Goal: Task Accomplishment & Management: Complete application form

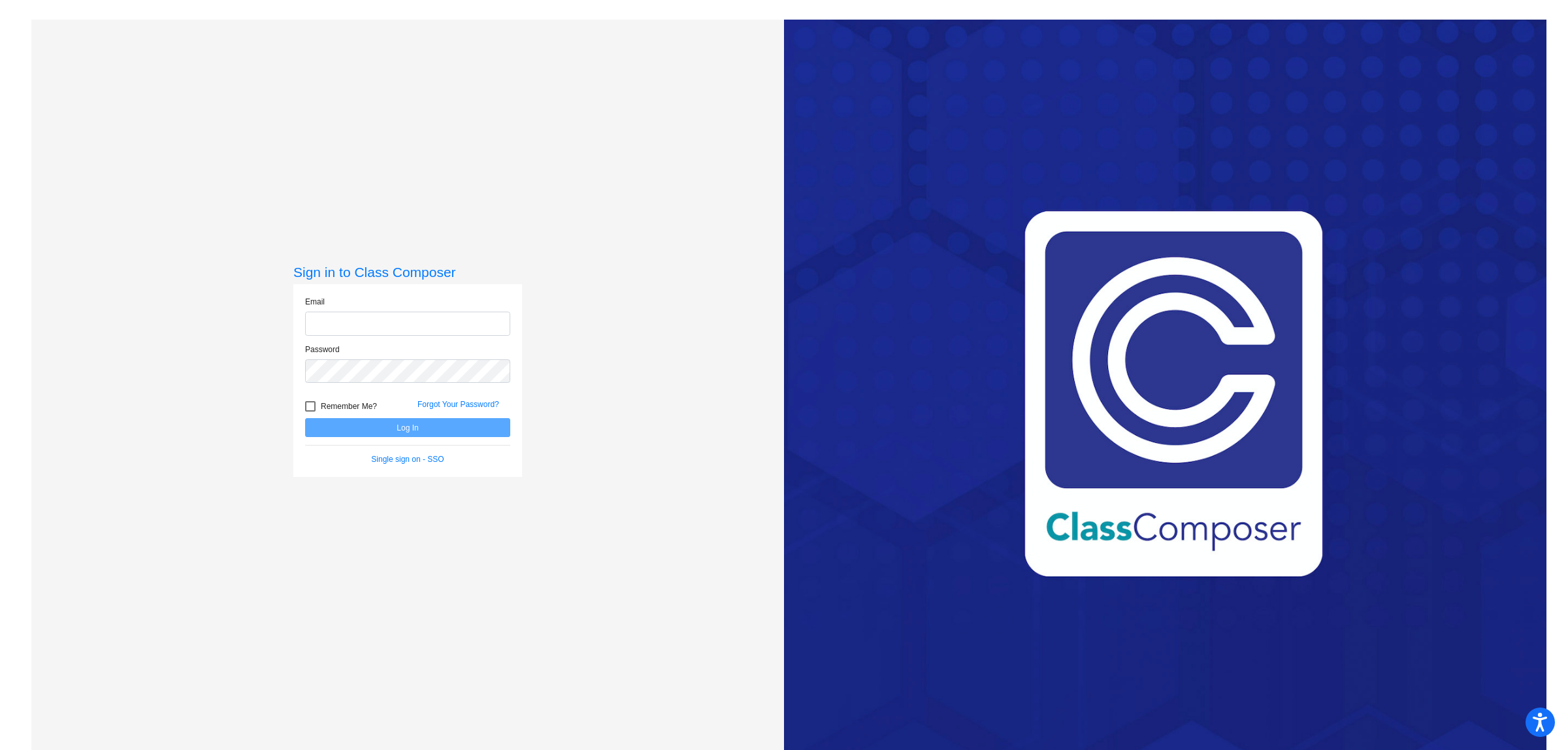
type input "[EMAIL_ADDRESS][DOMAIN_NAME]"
click at [385, 315] on input "[EMAIL_ADDRESS][DOMAIN_NAME]" at bounding box center [407, 323] width 206 height 24
click at [350, 427] on button "Log In" at bounding box center [407, 428] width 206 height 19
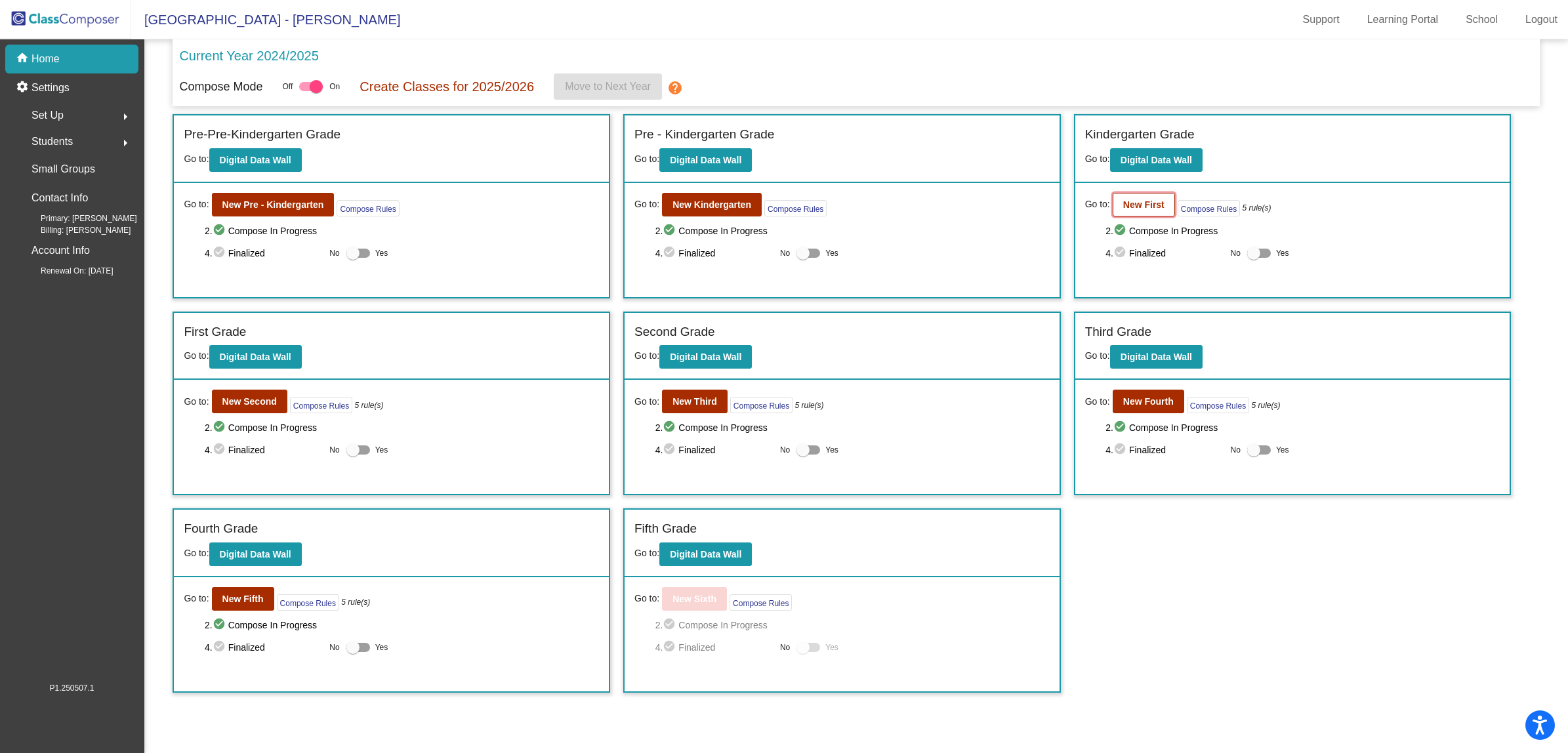
click at [1125, 205] on b "New First" at bounding box center [1144, 205] width 41 height 11
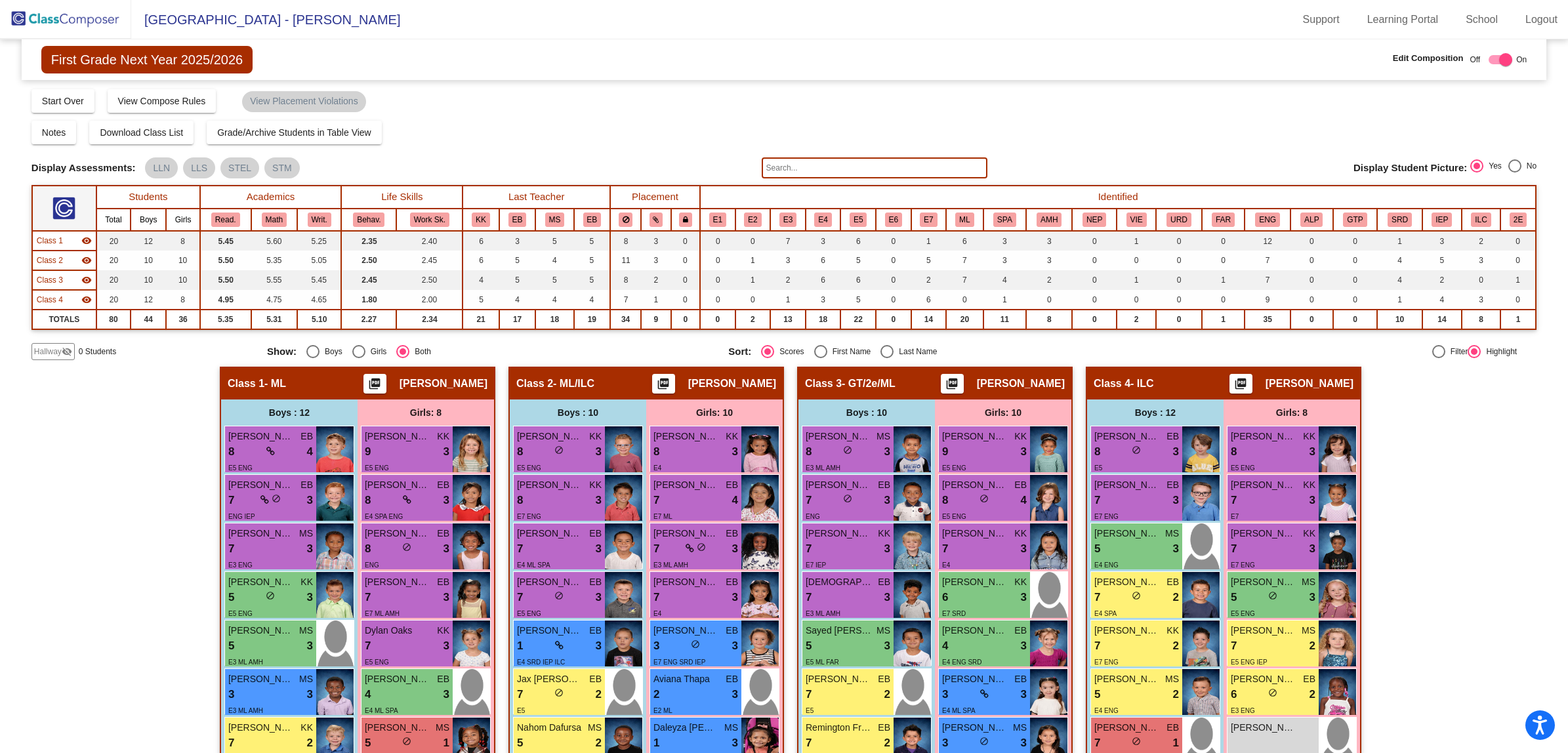
click at [51, 352] on span "Hallway" at bounding box center [48, 352] width 28 height 12
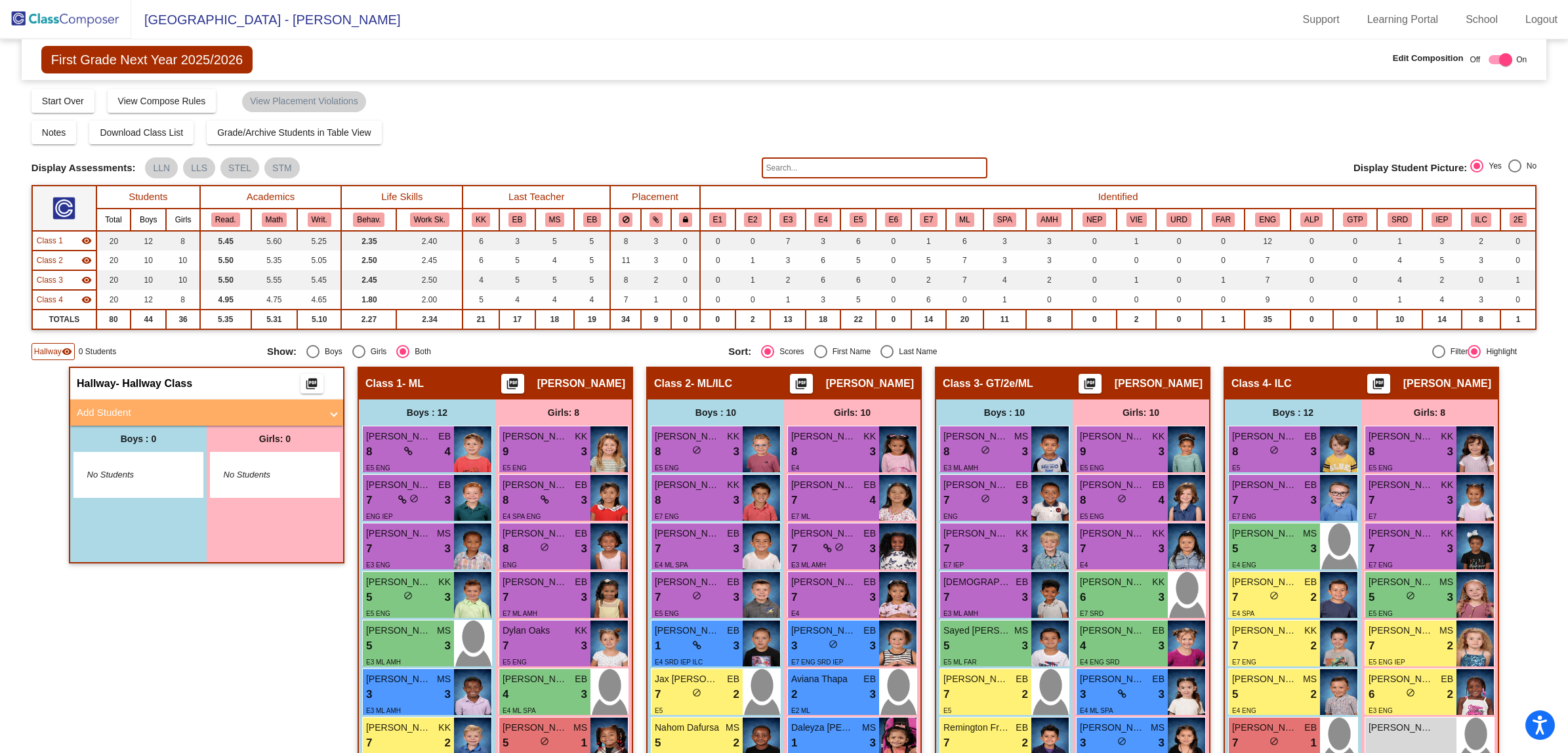
click at [173, 409] on mat-panel-title "Add Student" at bounding box center [199, 413] width 244 height 15
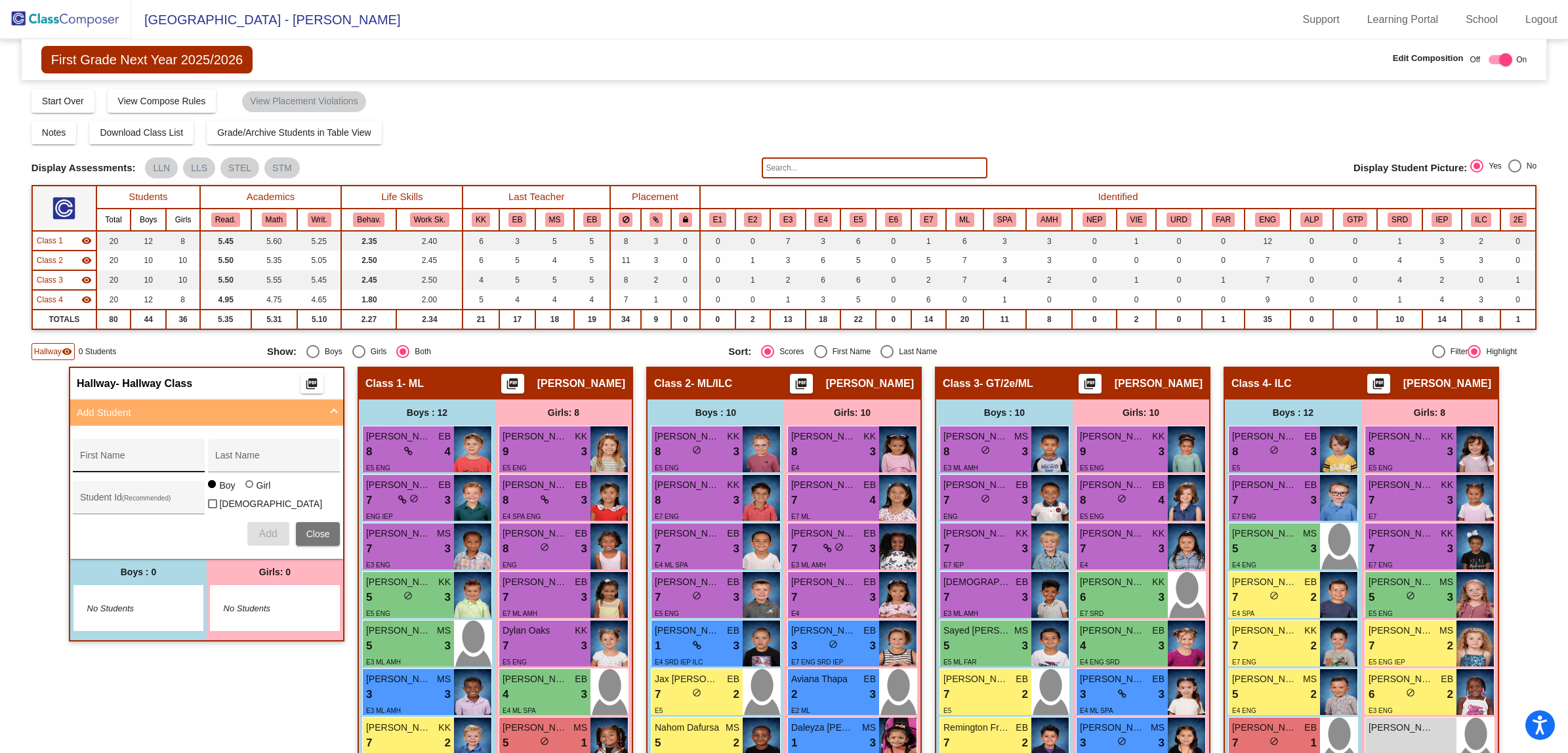
click at [136, 447] on div "First Name" at bounding box center [138, 460] width 118 height 27
type input "Castiel"
type input "Limbong"
type input "30028676"
click at [271, 528] on span "Add" at bounding box center [267, 534] width 18 height 12
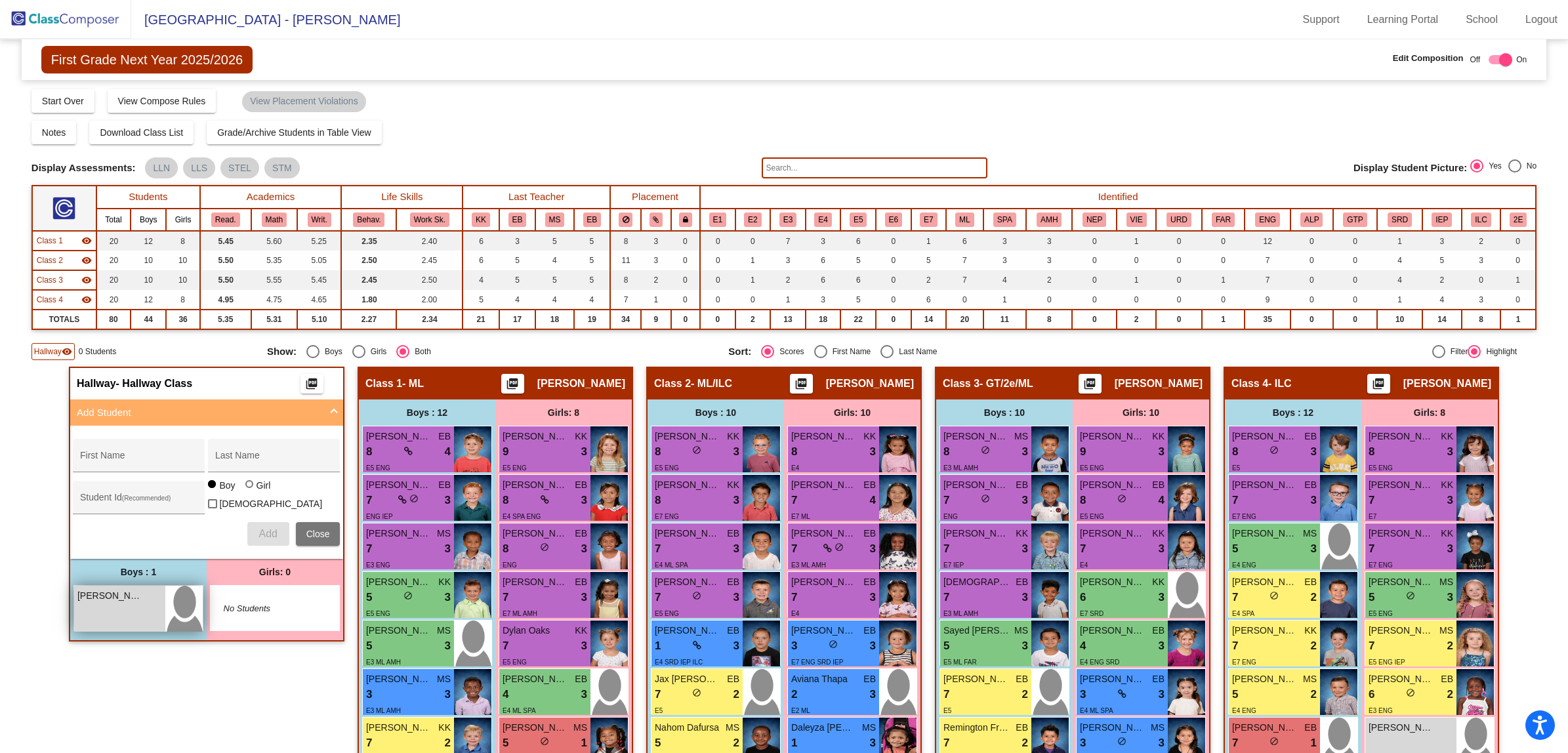
click at [133, 602] on div "Castiel Limbong lock do_not_disturb_alt" at bounding box center [119, 609] width 91 height 46
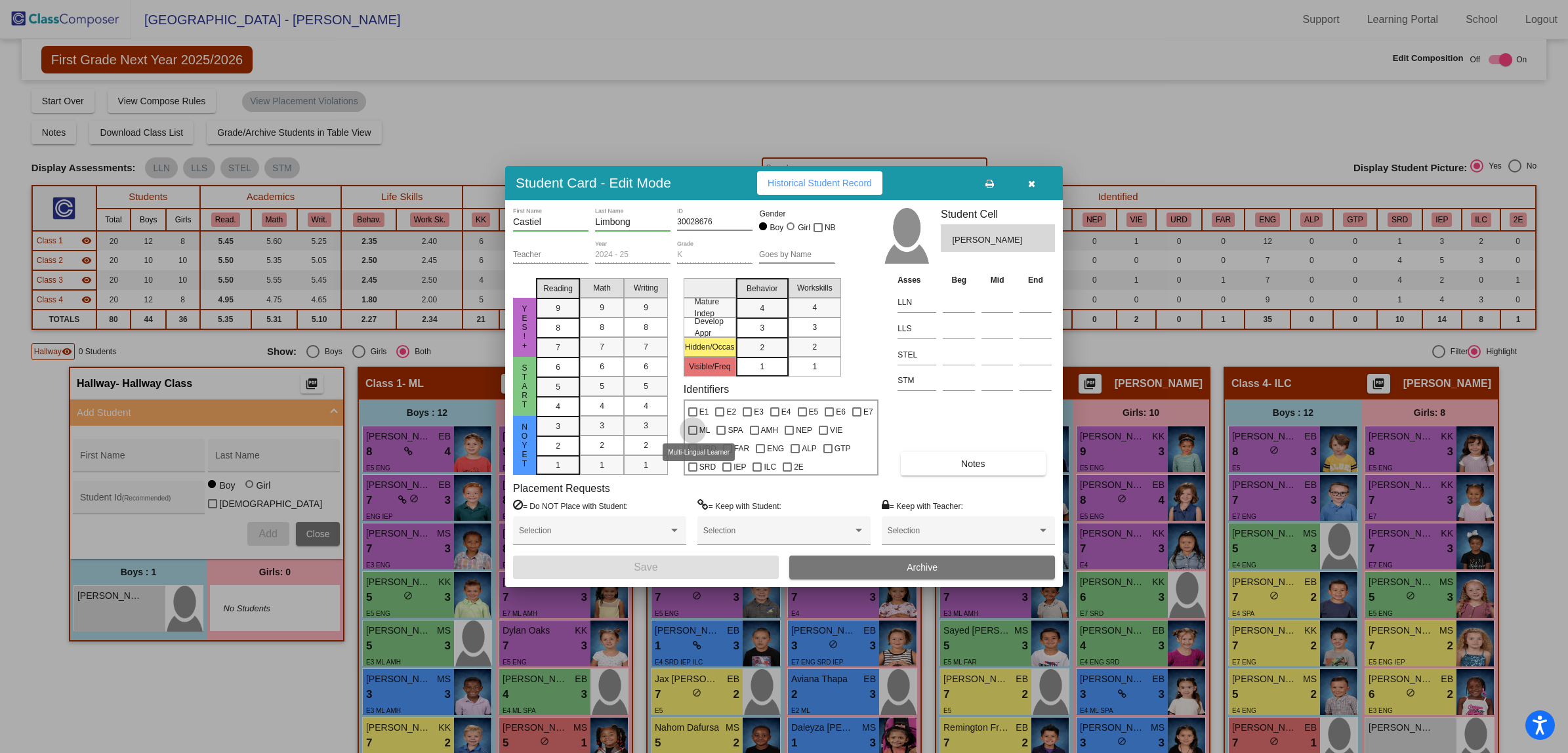
click at [690, 428] on div at bounding box center [693, 430] width 10 height 10
click at [692, 435] on input "ML" at bounding box center [692, 435] width 1 height 1
checkbox input "true"
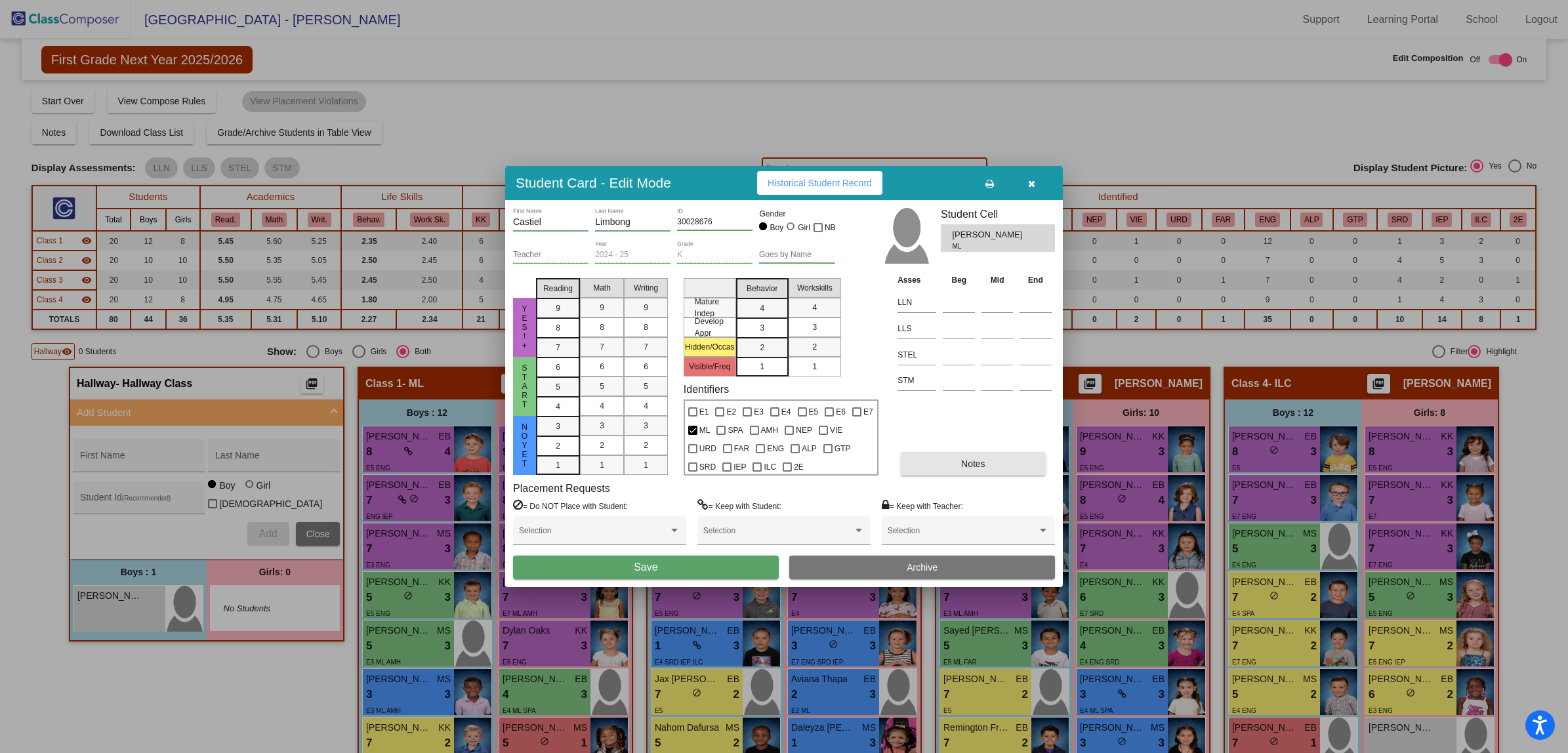
click at [988, 463] on button "Notes" at bounding box center [973, 464] width 144 height 24
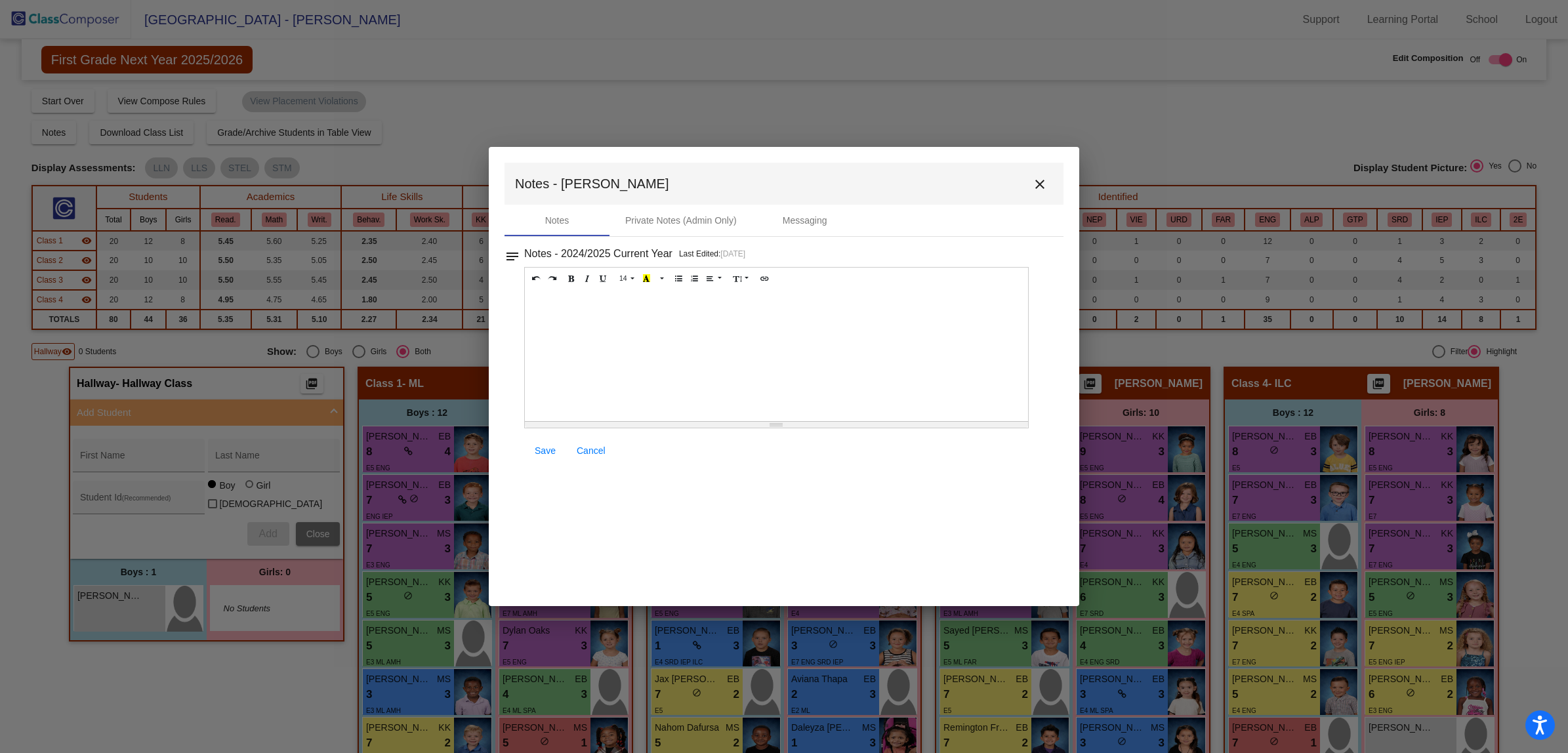
click at [593, 320] on div at bounding box center [777, 355] width 503 height 132
click at [545, 453] on span "Save" at bounding box center [545, 450] width 21 height 11
click at [1039, 182] on mat-icon "close" at bounding box center [1040, 184] width 15 height 15
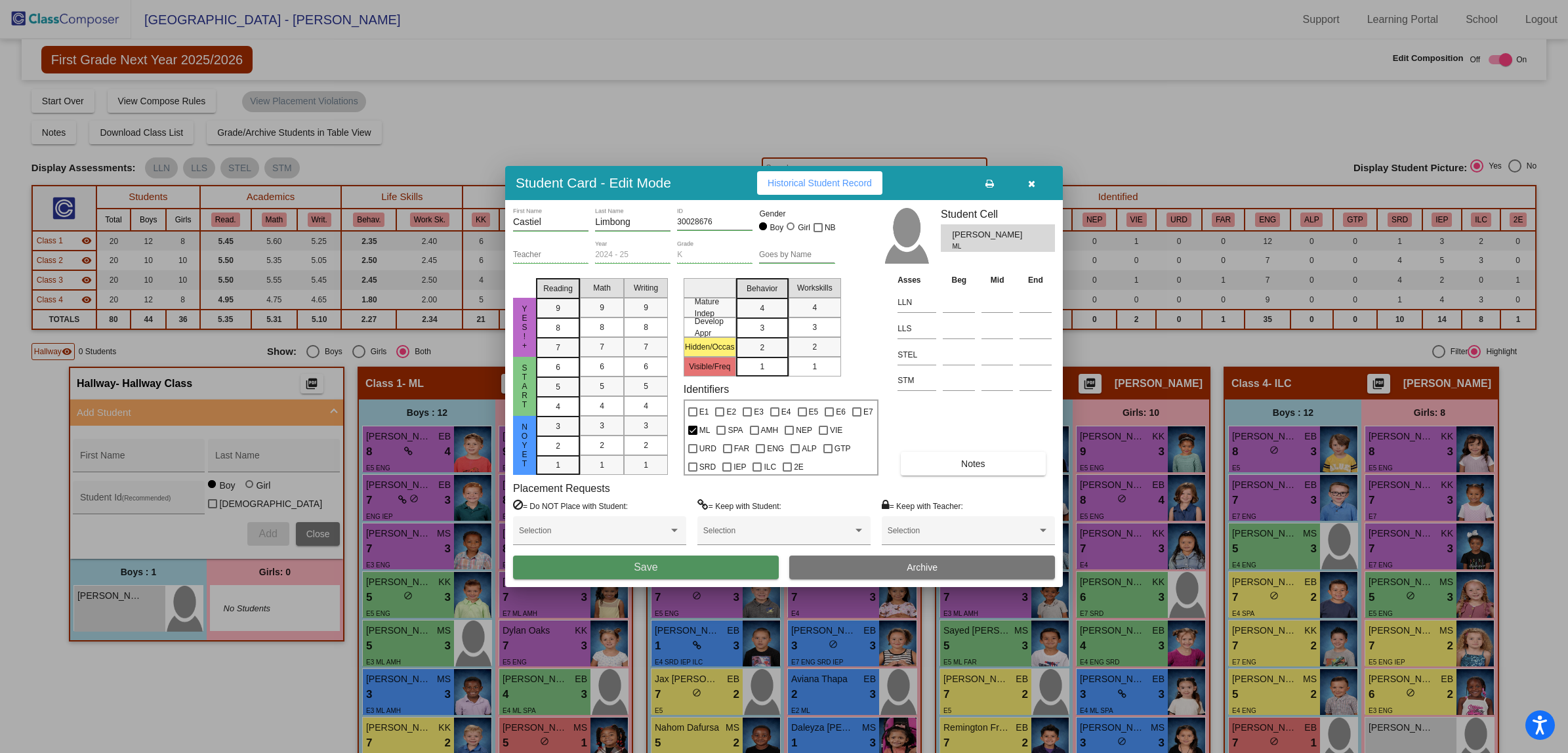
click at [641, 569] on span "Save" at bounding box center [645, 568] width 24 height 12
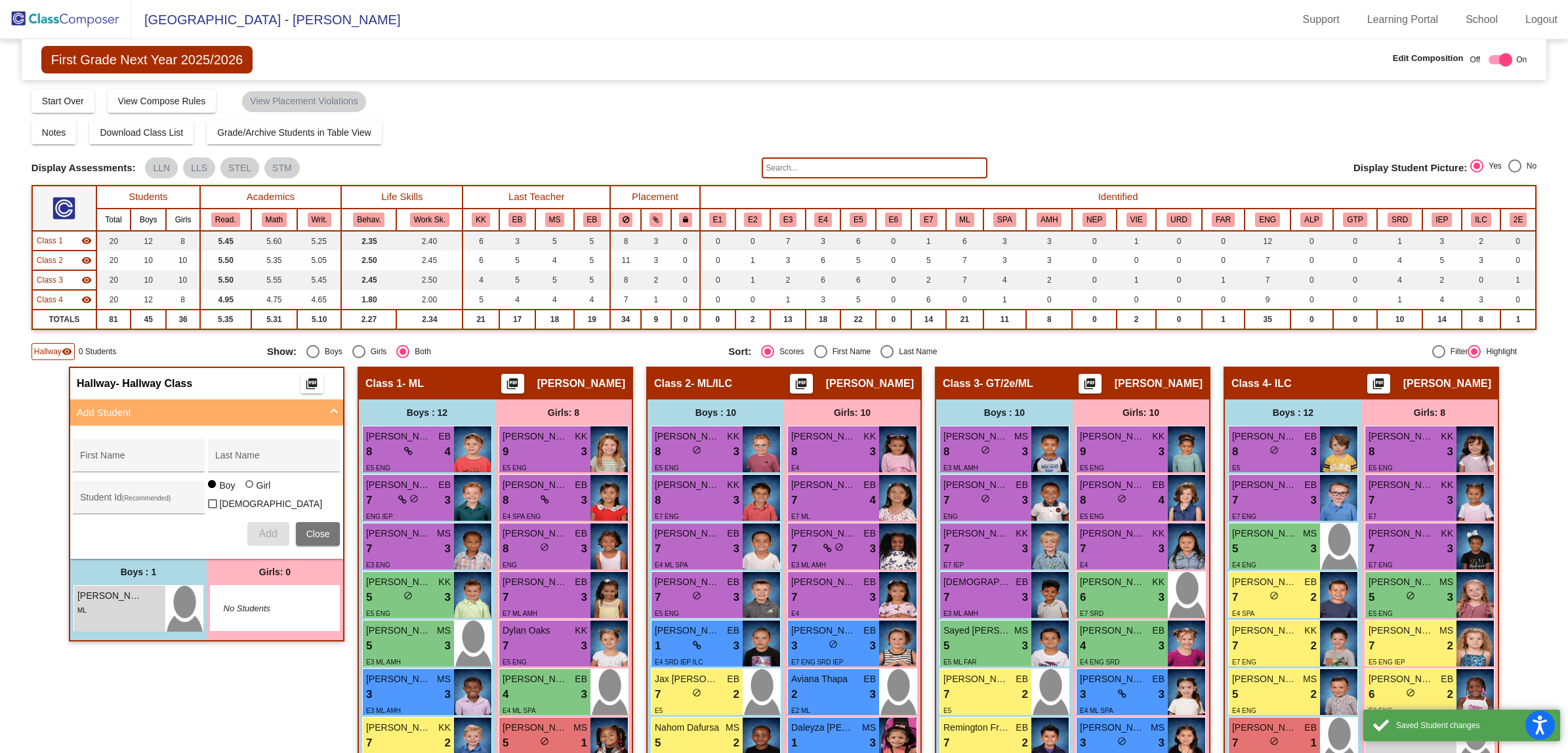
drag, startPoint x: 896, startPoint y: 84, endPoint x: 670, endPoint y: 12, distance: 237.2
click at [883, 79] on div "First Grade Next Year 2025/2026 Edit Composition Off On Incoming Digital Data W…" at bounding box center [784, 534] width 1506 height 990
click at [74, 17] on img at bounding box center [65, 19] width 132 height 38
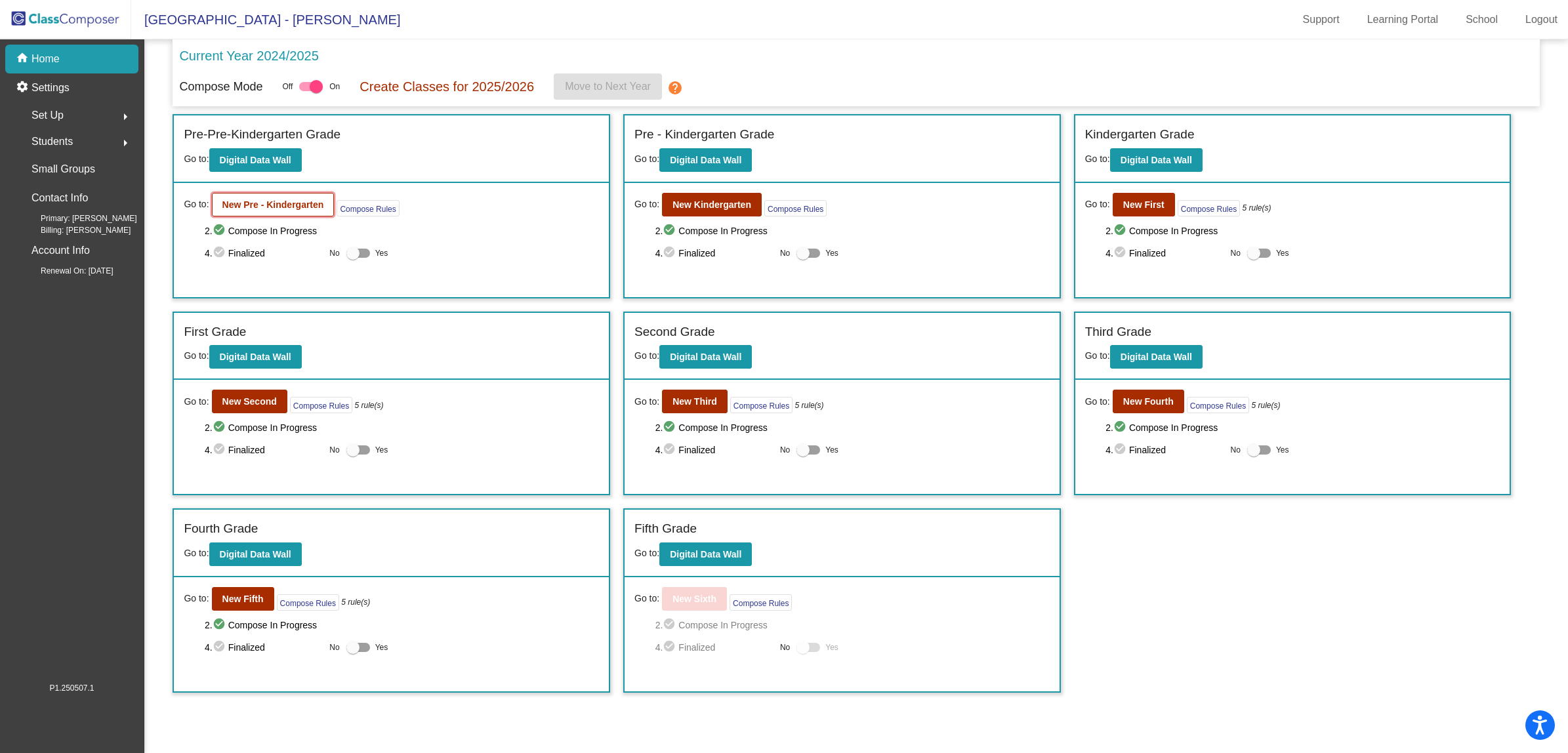
click at [246, 201] on b "New Pre - Kindergarten" at bounding box center [274, 205] width 102 height 11
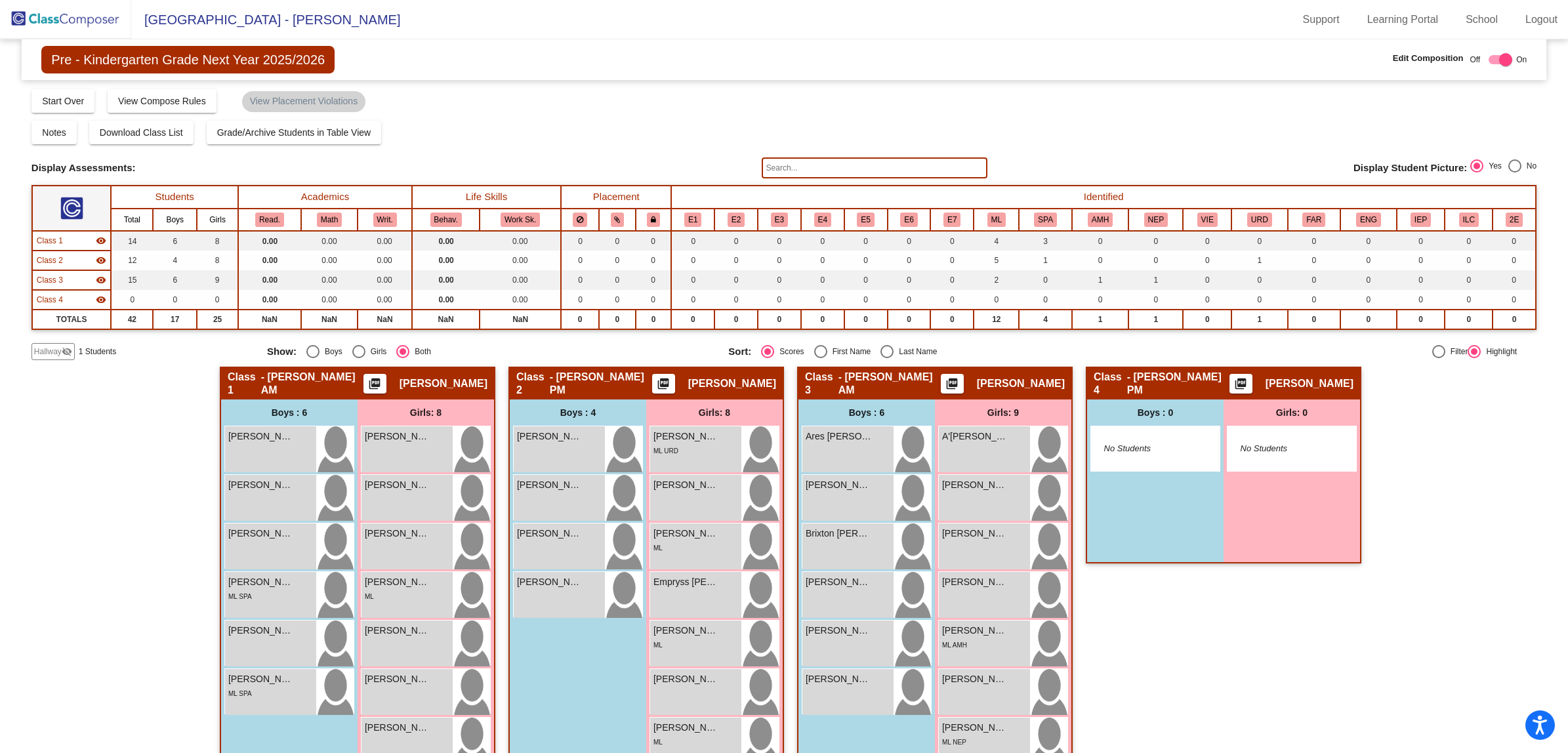
click at [40, 23] on img at bounding box center [65, 19] width 132 height 38
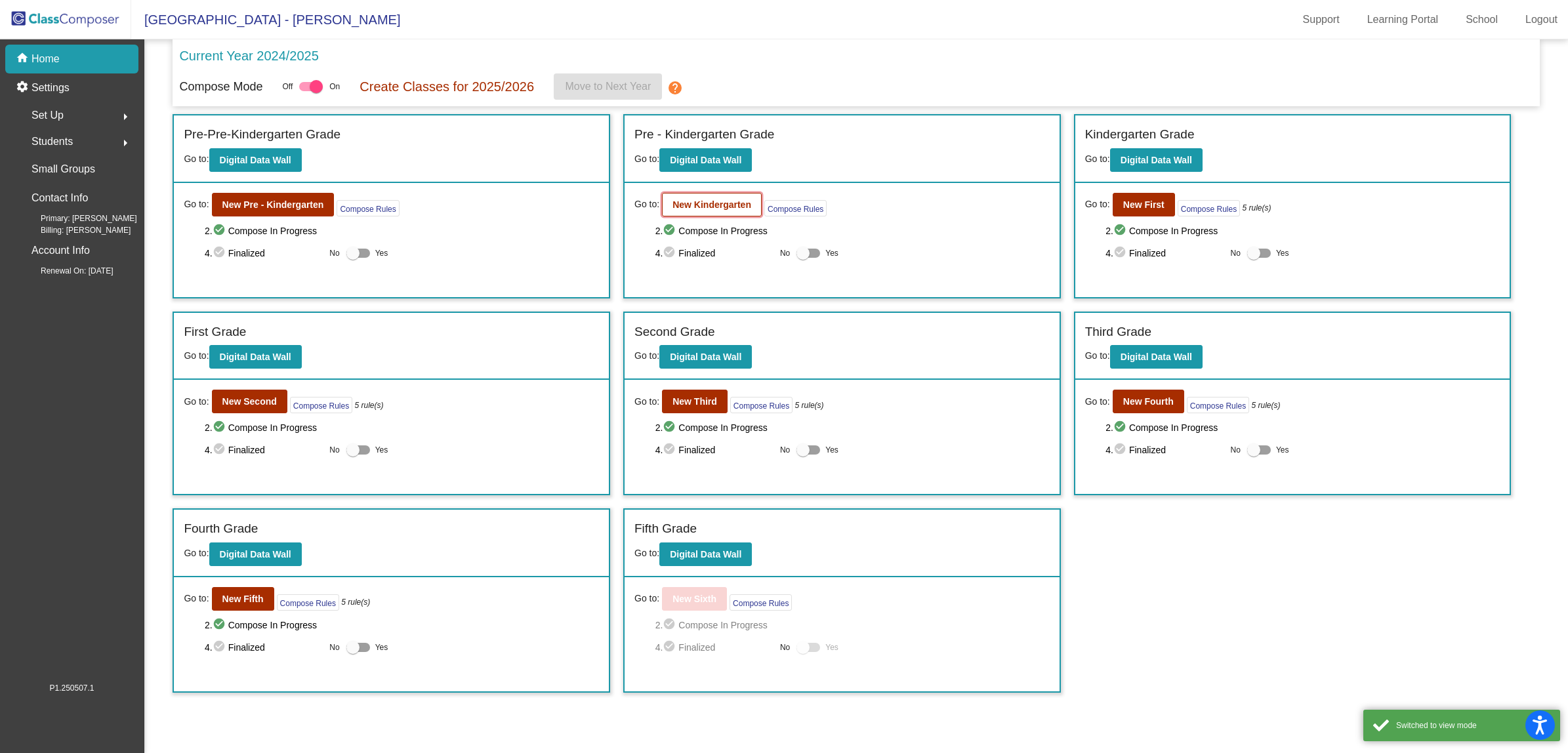
click at [730, 196] on button "New Kindergarten" at bounding box center [712, 205] width 100 height 24
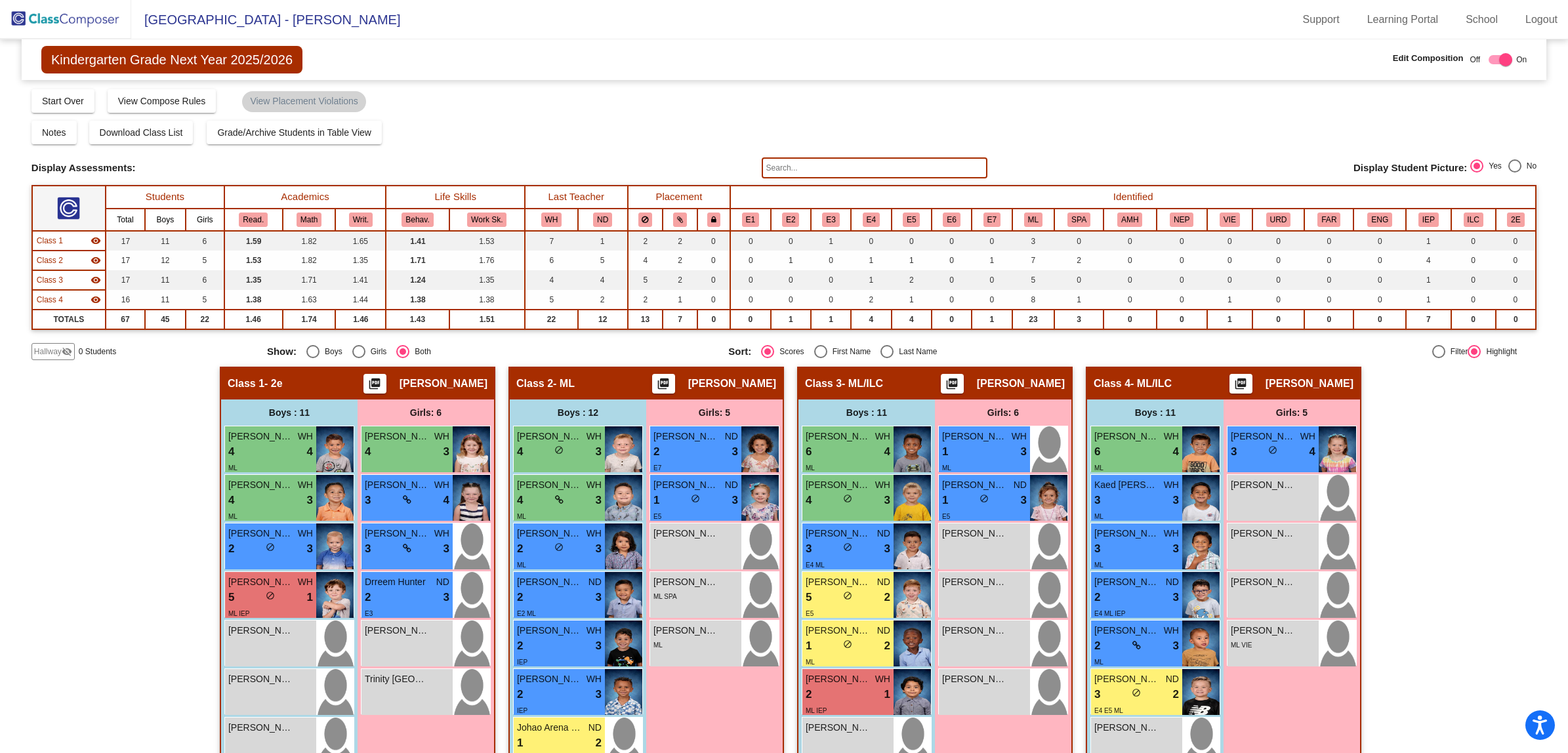
click at [38, 20] on img at bounding box center [65, 19] width 132 height 38
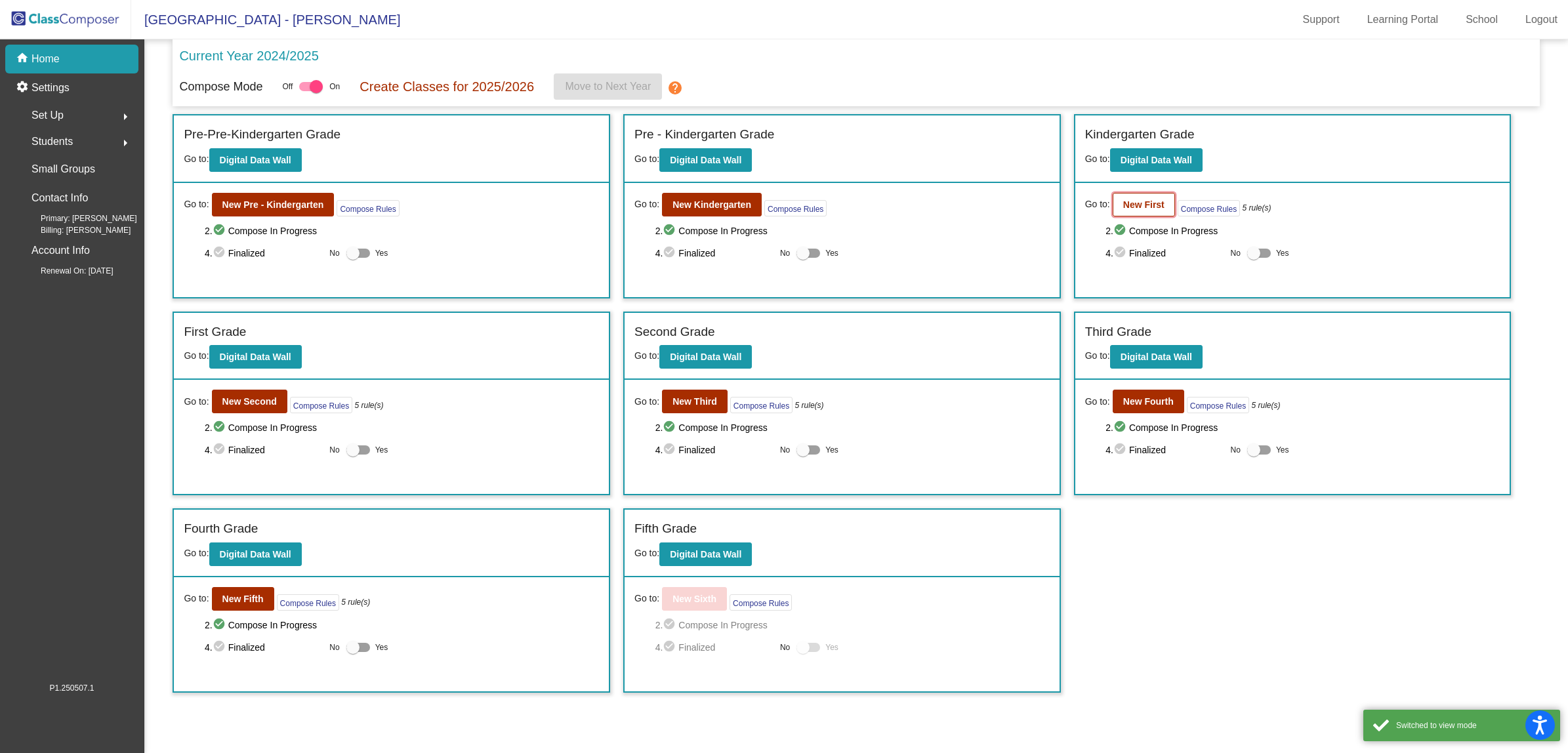
click at [1124, 205] on b "New First" at bounding box center [1144, 205] width 41 height 11
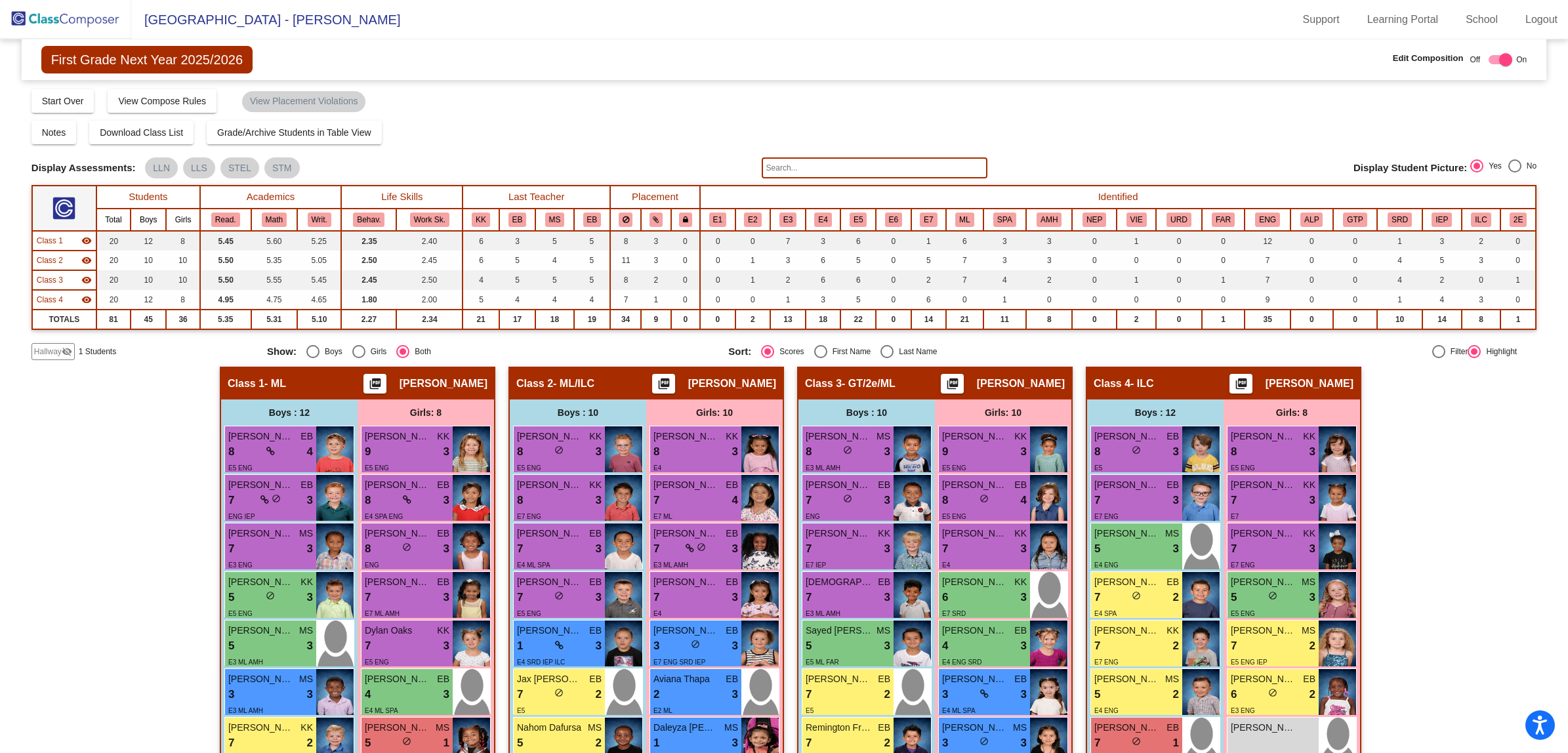
click at [36, 356] on span "Hallway" at bounding box center [48, 352] width 28 height 12
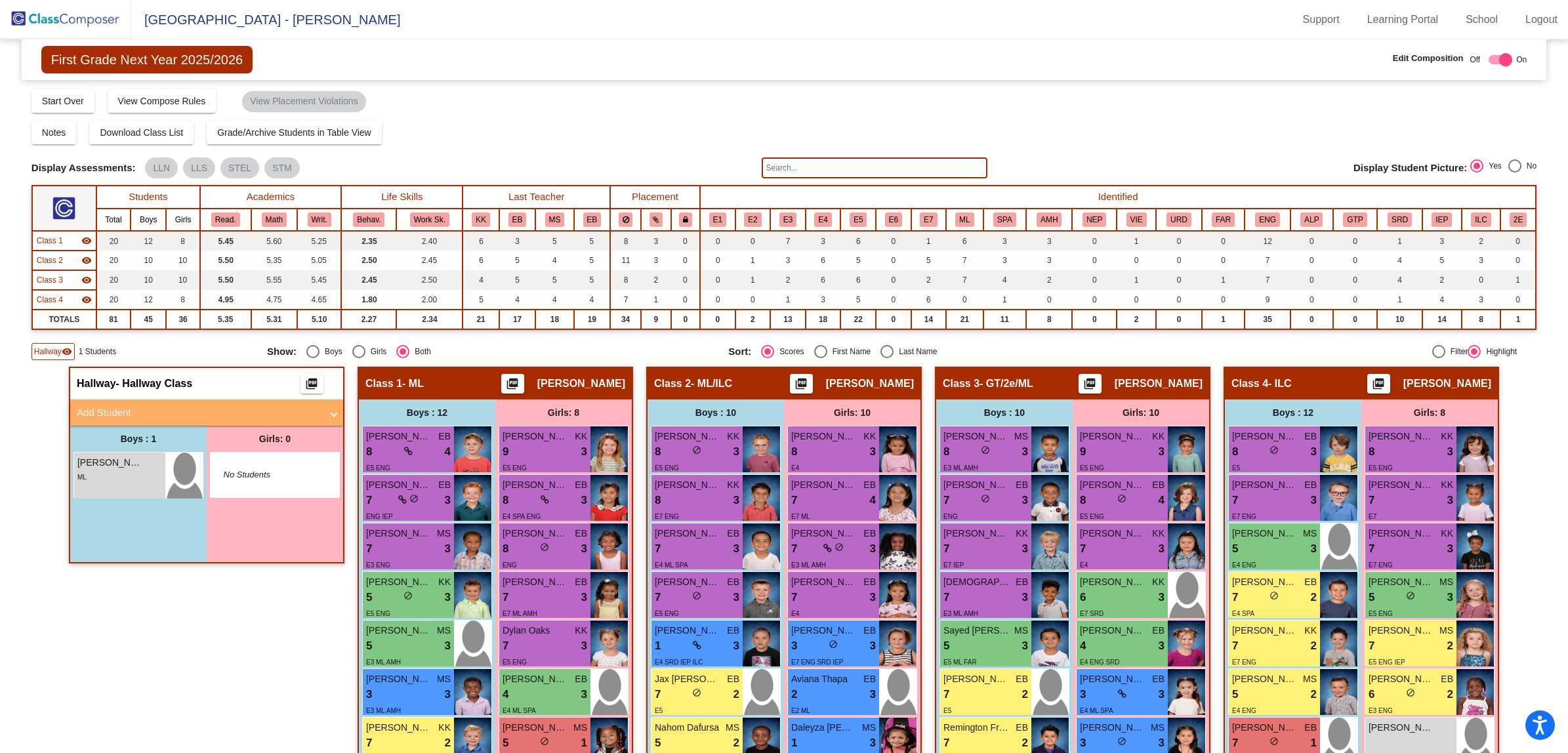
click at [42, 22] on img at bounding box center [65, 19] width 132 height 38
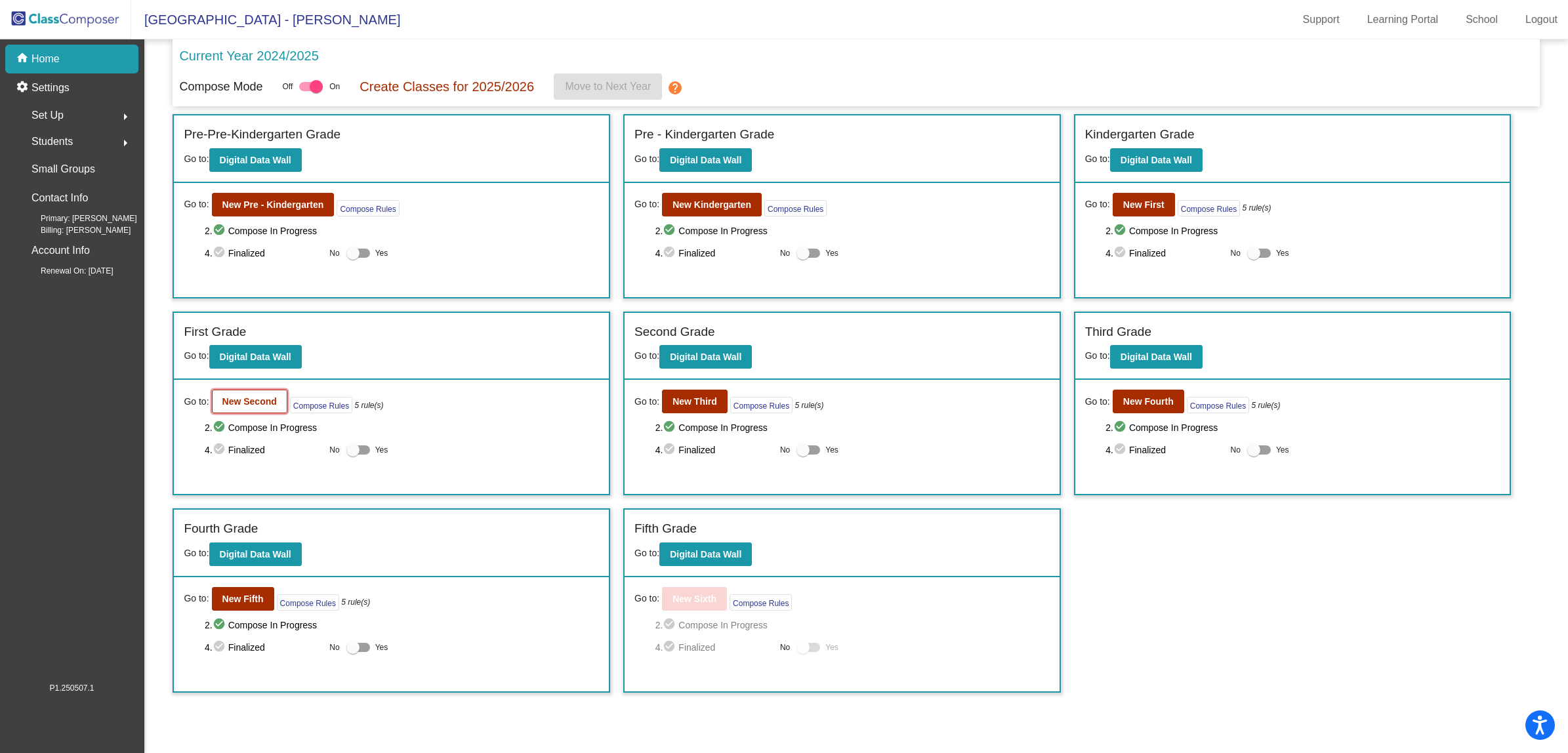
click at [256, 397] on b "New Second" at bounding box center [250, 401] width 55 height 11
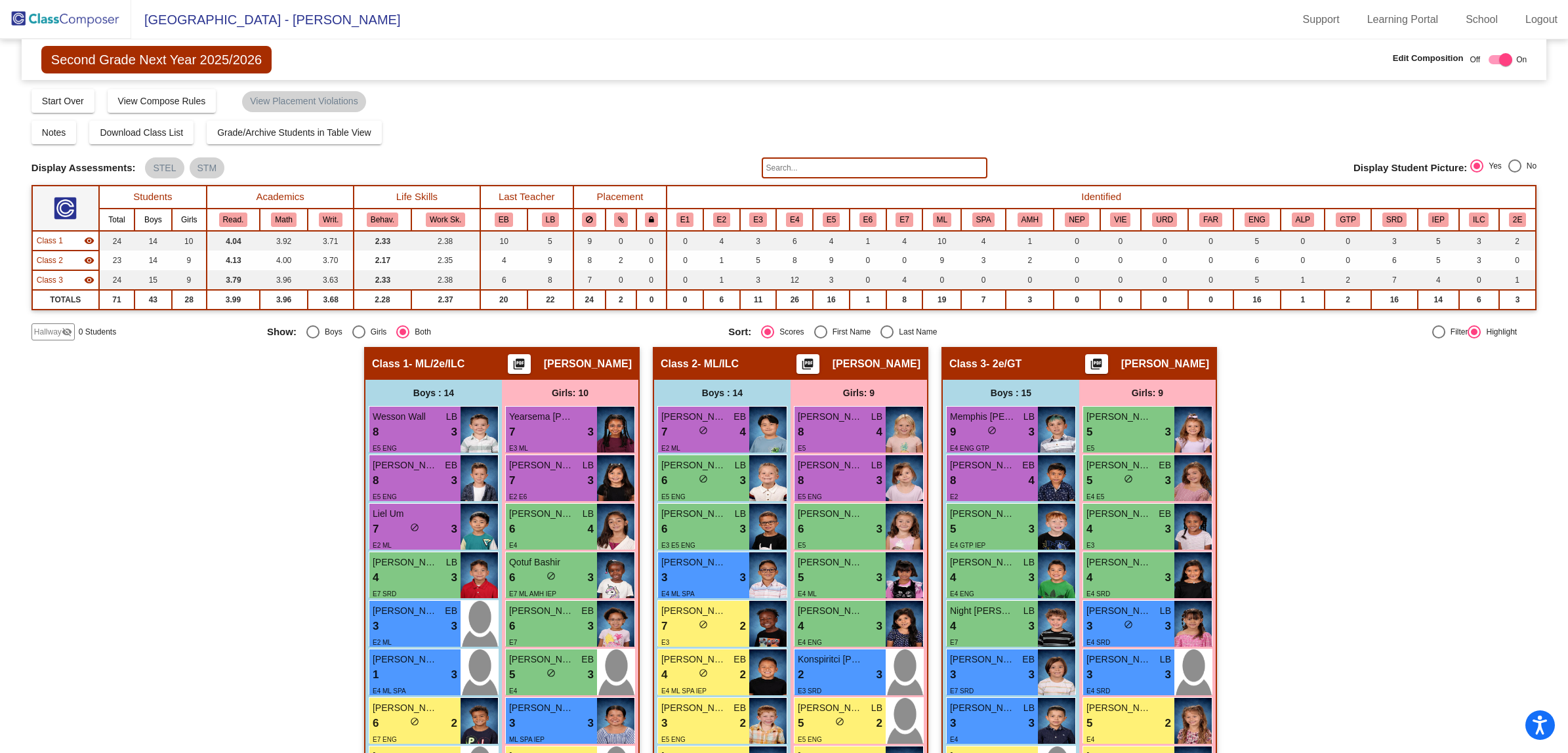
click at [54, 27] on img at bounding box center [65, 19] width 132 height 38
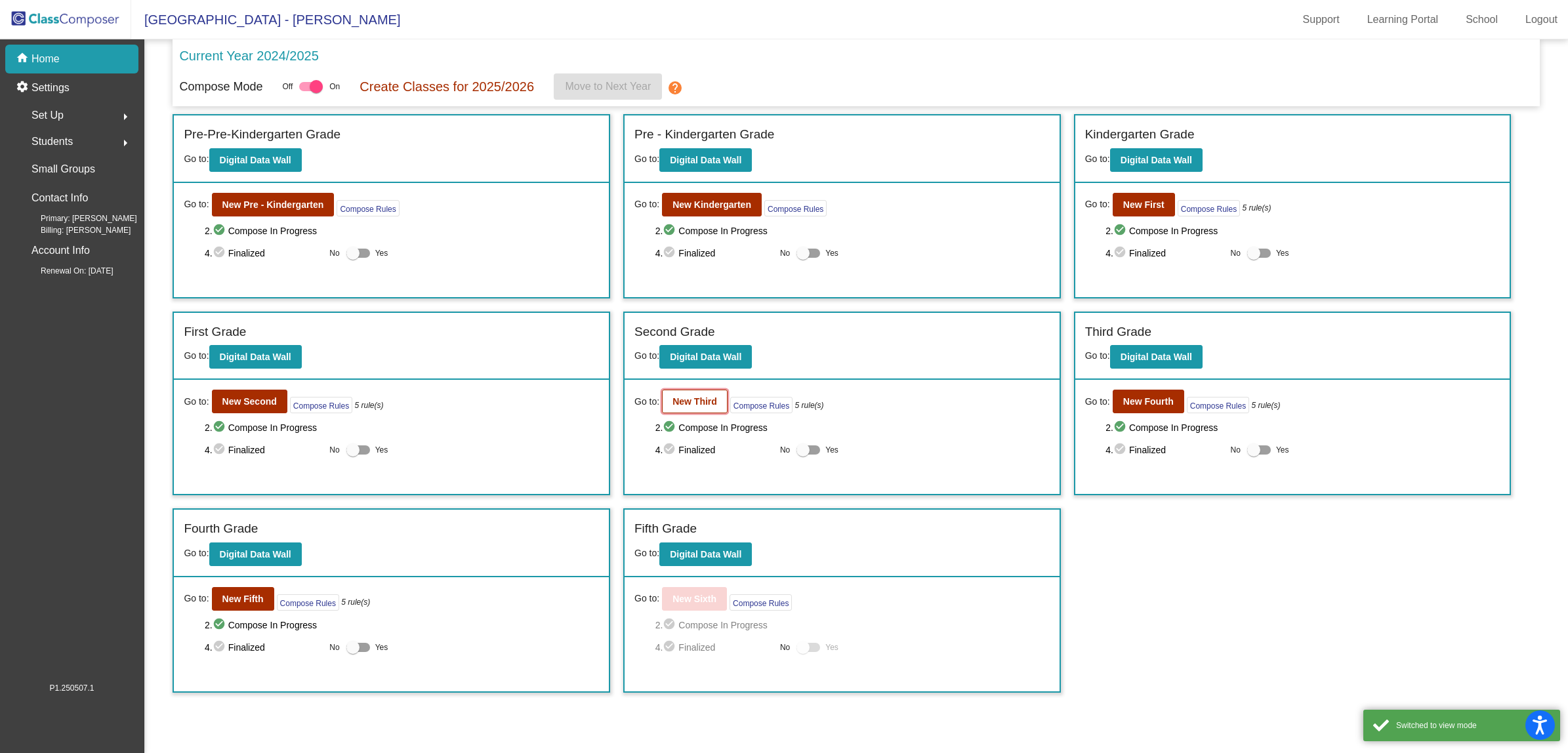
click at [672, 407] on button "New Third" at bounding box center [694, 401] width 65 height 24
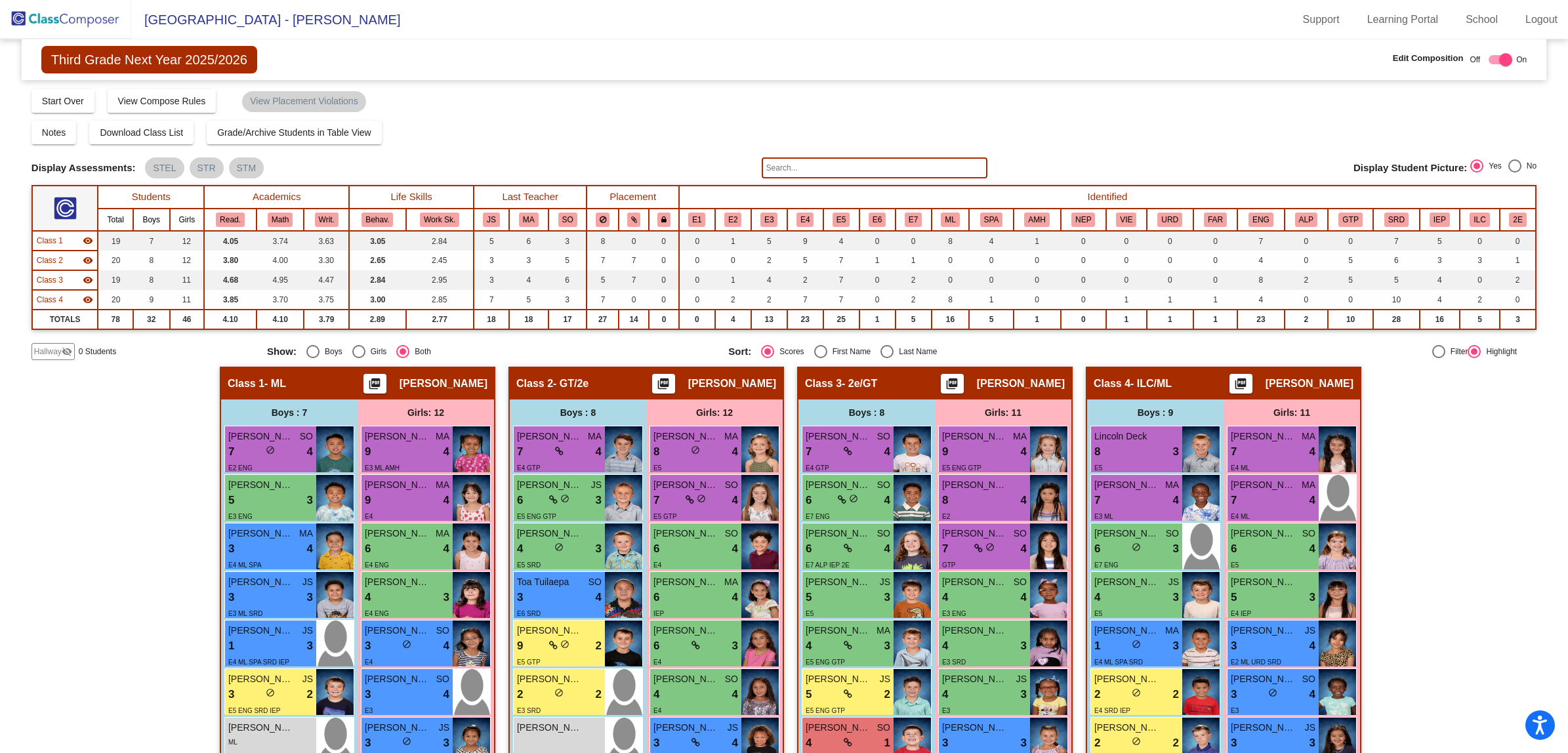
click at [48, 18] on img at bounding box center [65, 19] width 132 height 38
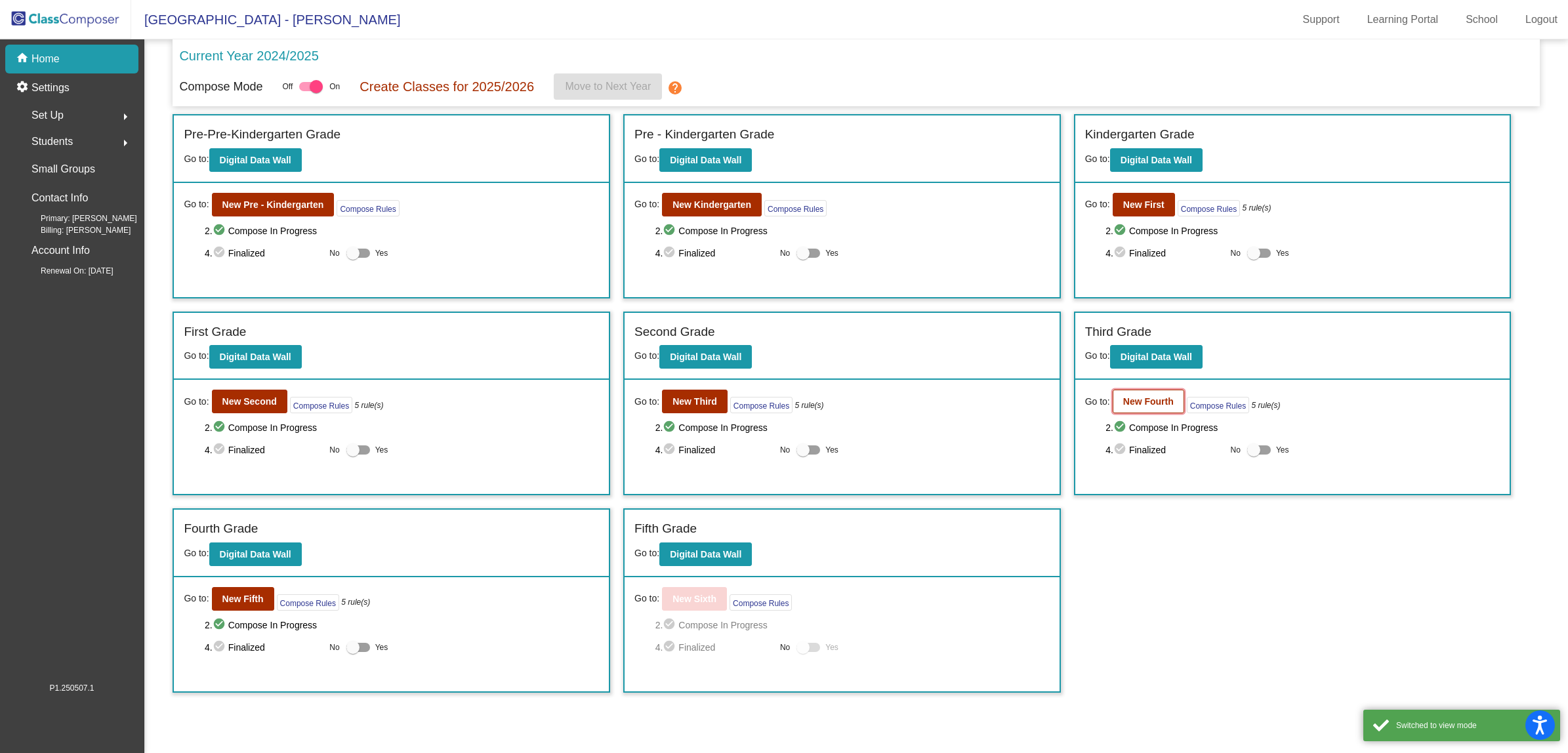
click at [1130, 403] on b "New Fourth" at bounding box center [1148, 401] width 51 height 11
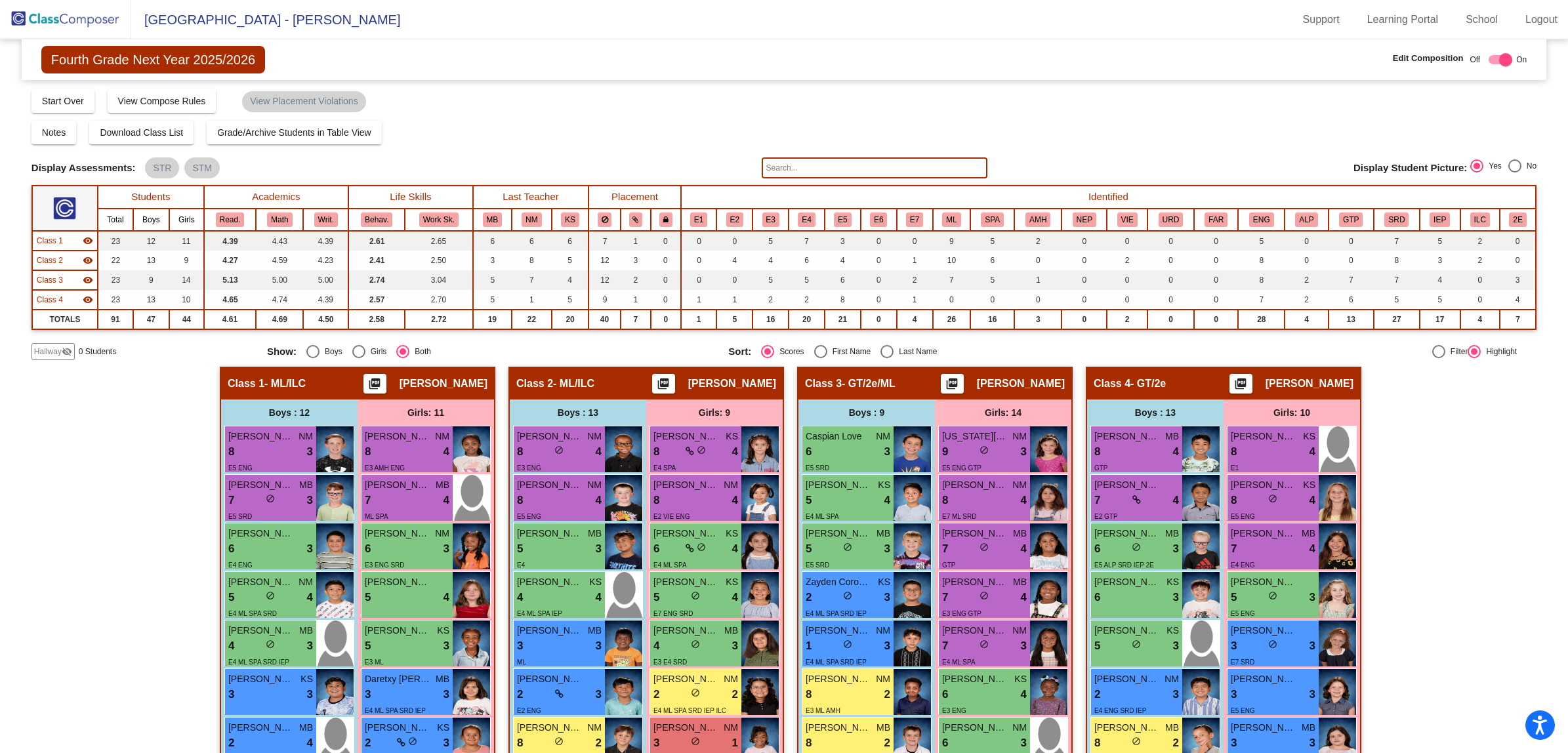
click at [83, 24] on img at bounding box center [65, 19] width 132 height 38
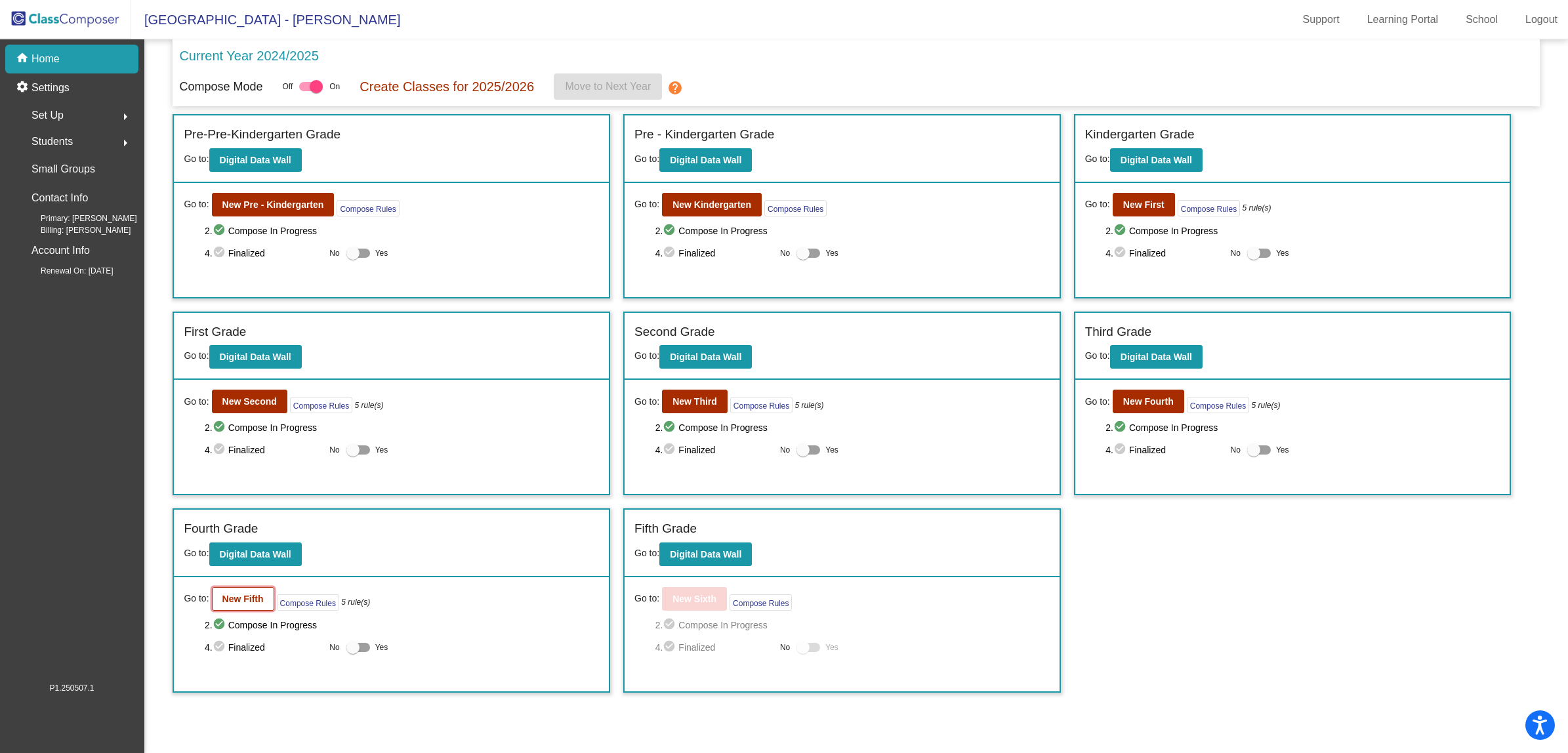
click at [235, 595] on b "New Fifth" at bounding box center [243, 598] width 41 height 11
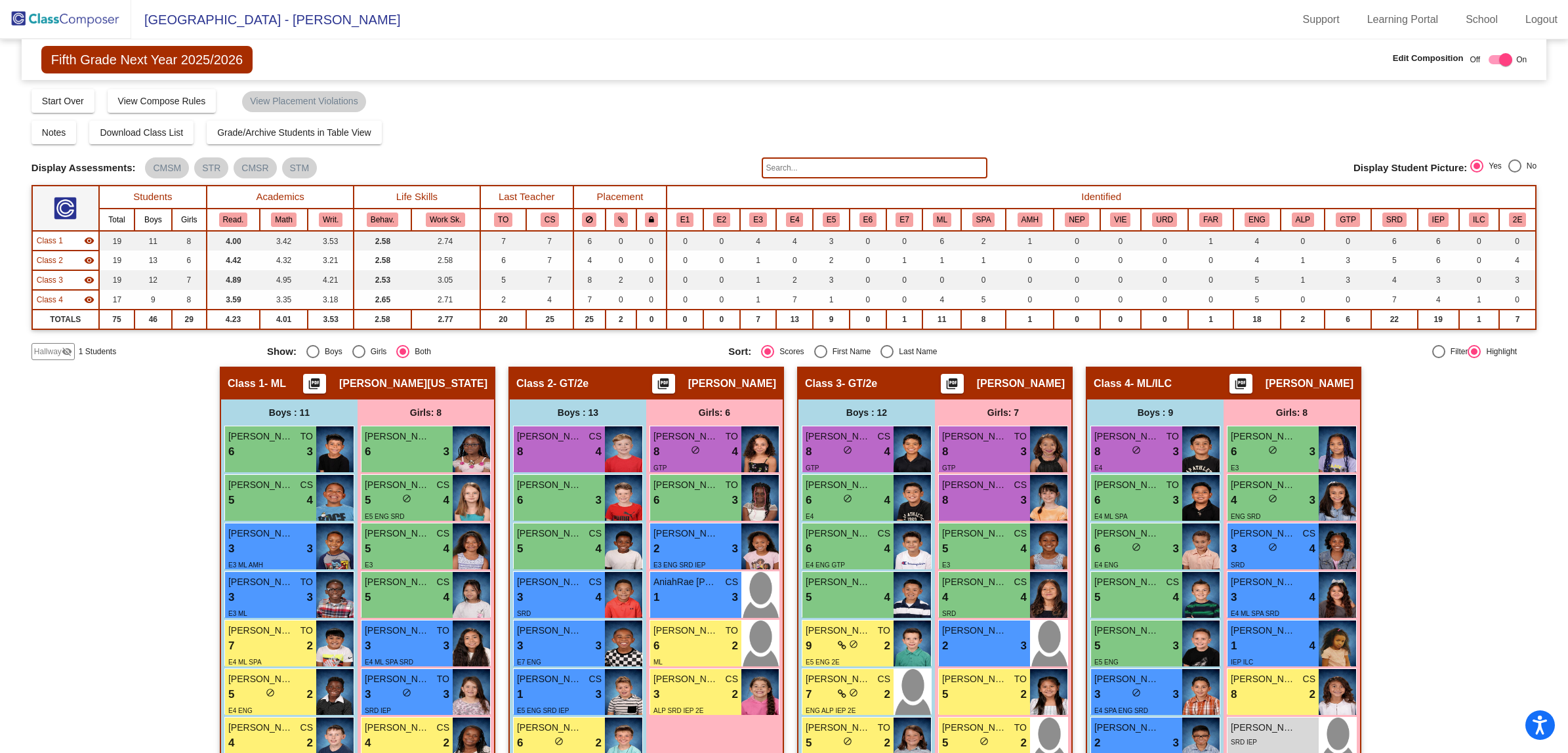
click at [95, 523] on div "Hallway - Hallway Class picture_as_pdf Add Student First Name Last Name Student…" at bounding box center [784, 722] width 1506 height 712
click at [129, 457] on div "Hallway - Hallway Class picture_as_pdf Add Student First Name Last Name Student…" at bounding box center [784, 722] width 1506 height 712
click at [171, 468] on div "Hallway - Hallway Class picture_as_pdf Add Student First Name Last Name Student…" at bounding box center [784, 722] width 1506 height 712
click at [86, 507] on div "Hallway - Hallway Class picture_as_pdf Add Student First Name Last Name Student…" at bounding box center [784, 722] width 1506 height 712
click at [55, 21] on img at bounding box center [65, 19] width 132 height 38
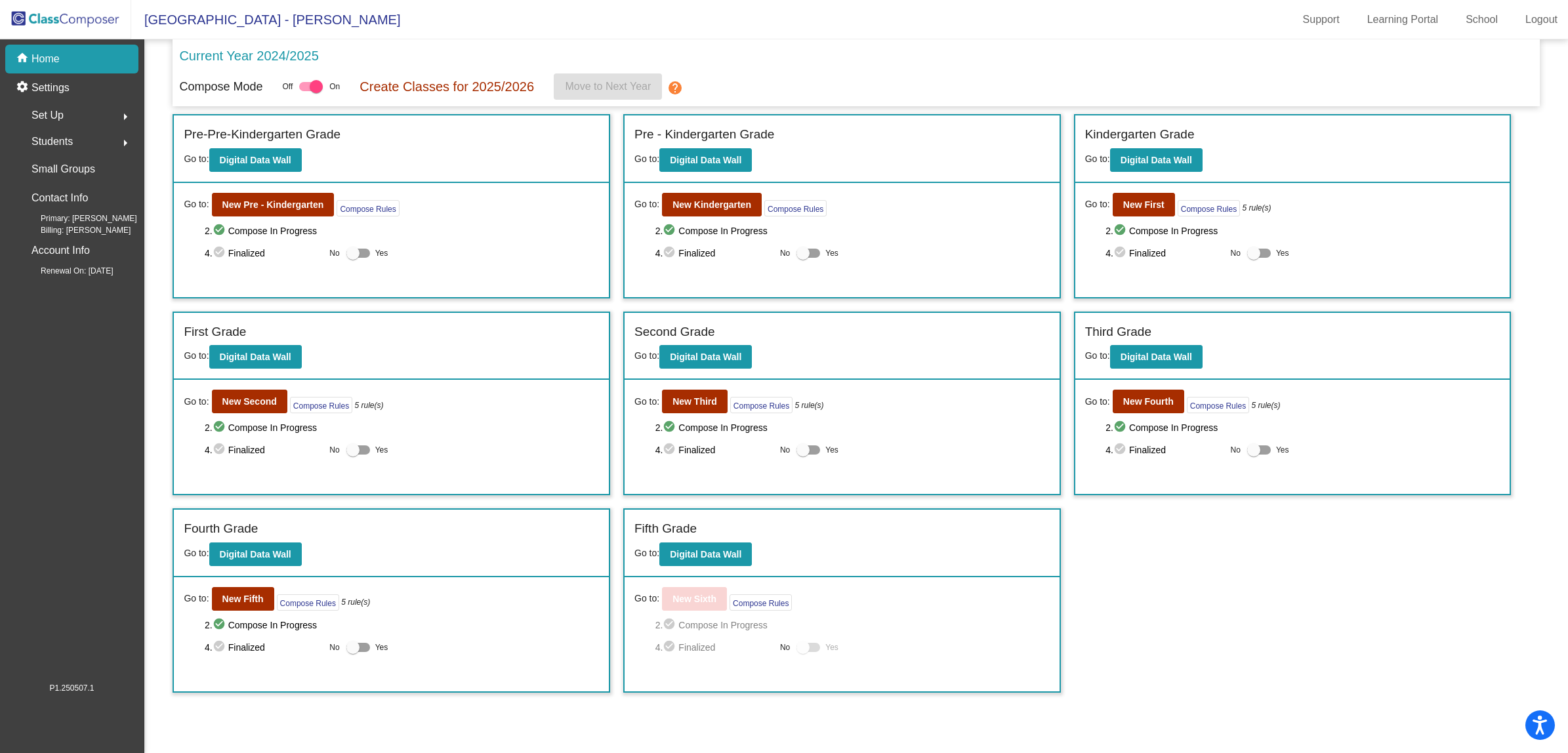
click at [765, 60] on div "Current Year 2024/2025" at bounding box center [856, 60] width 1354 height 28
